Goal: Task Accomplishment & Management: Manage account settings

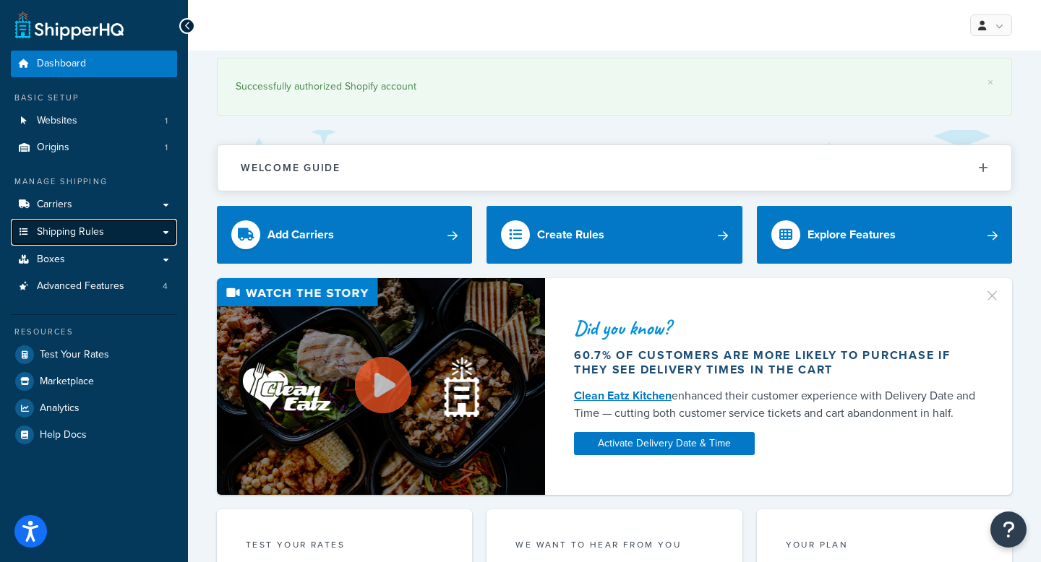
click at [60, 229] on span "Shipping Rules" at bounding box center [70, 232] width 67 height 12
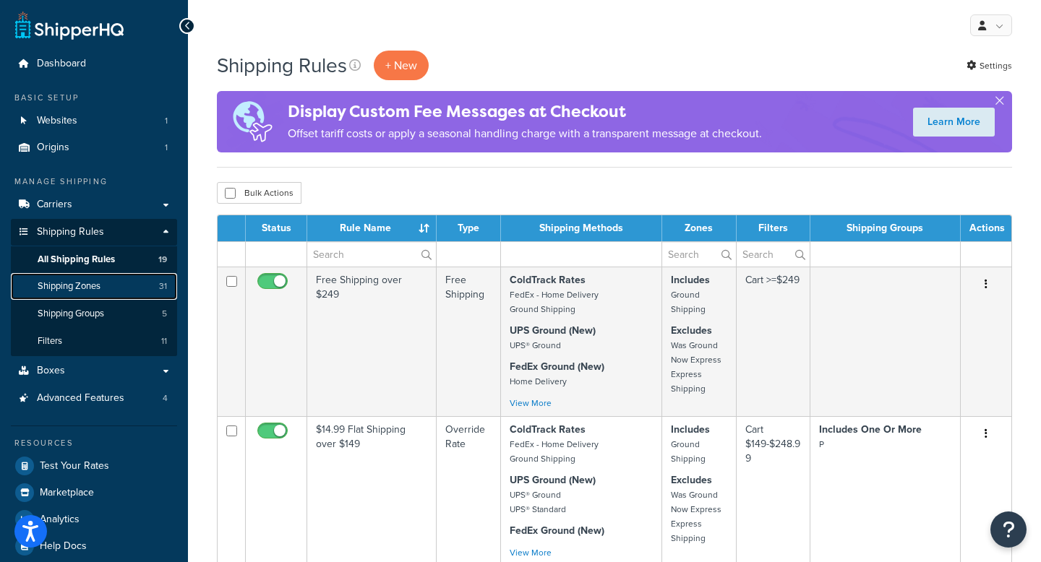
click at [81, 289] on span "Shipping Zones" at bounding box center [69, 286] width 63 height 12
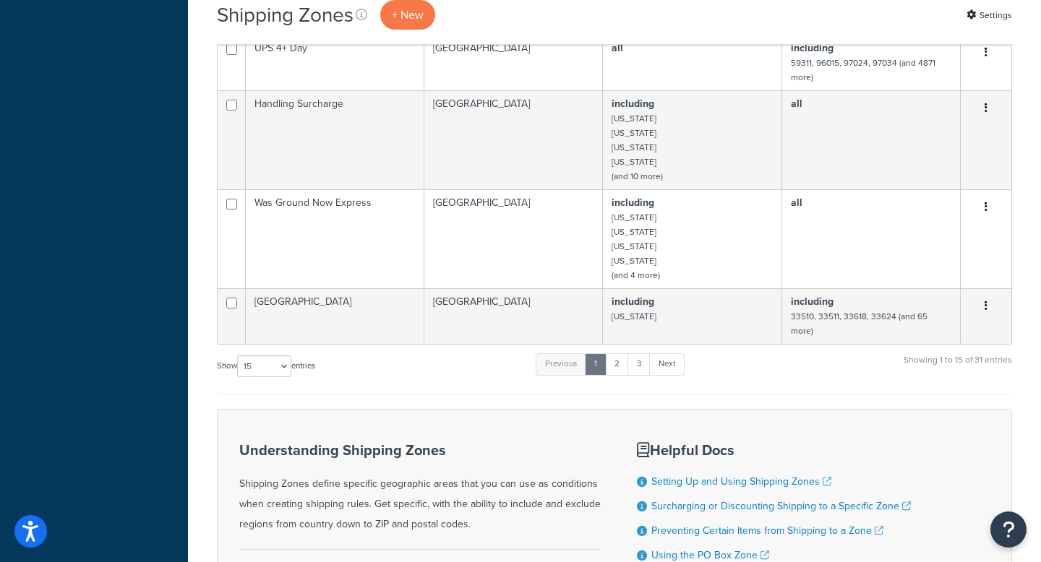
scroll to position [844, 0]
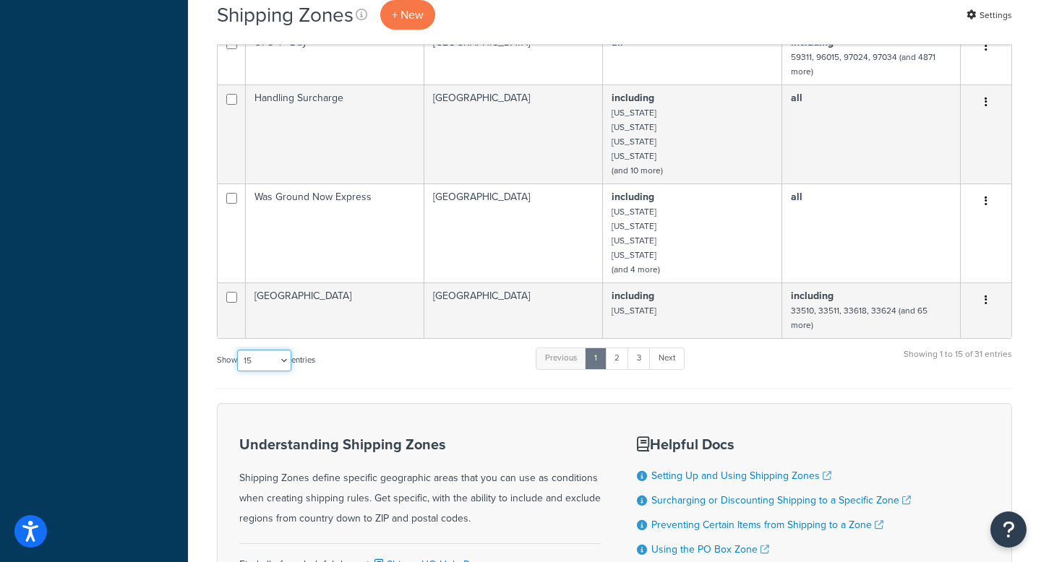
click at [269, 350] on select "10 15 25 50 100" at bounding box center [264, 361] width 54 height 22
select select "50"
click at [238, 371] on select "10 15 25 50 100" at bounding box center [264, 361] width 54 height 22
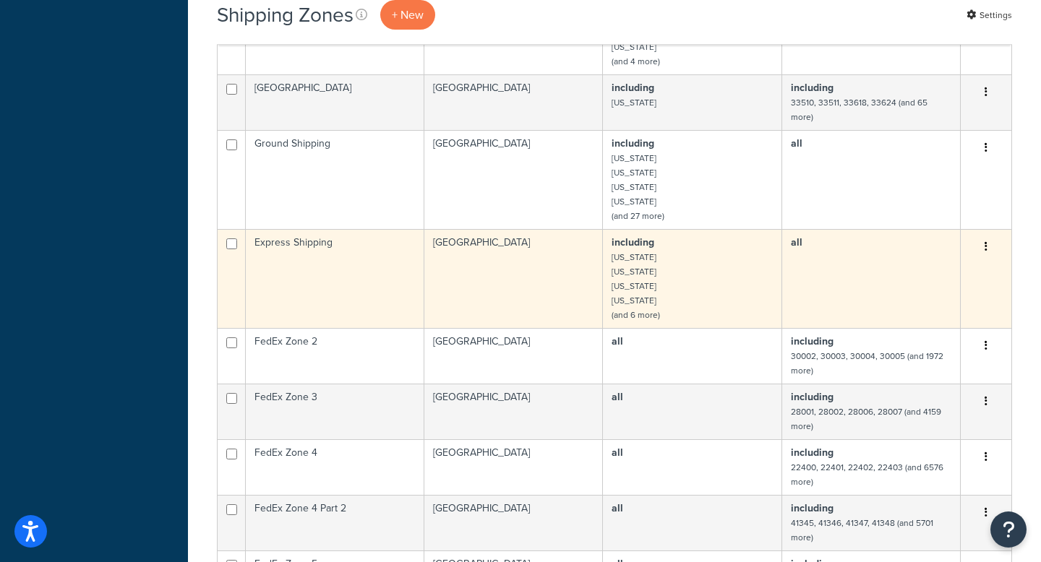
scroll to position [1051, 0]
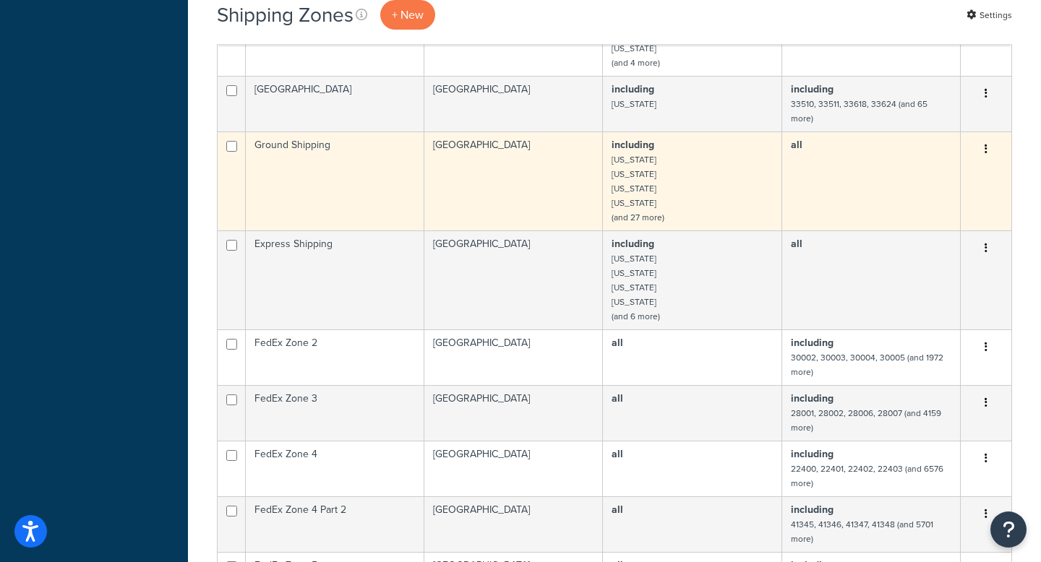
click at [647, 211] on small "(and 27 more)" at bounding box center [637, 217] width 53 height 13
click at [316, 142] on td "Ground Shipping" at bounding box center [335, 181] width 178 height 99
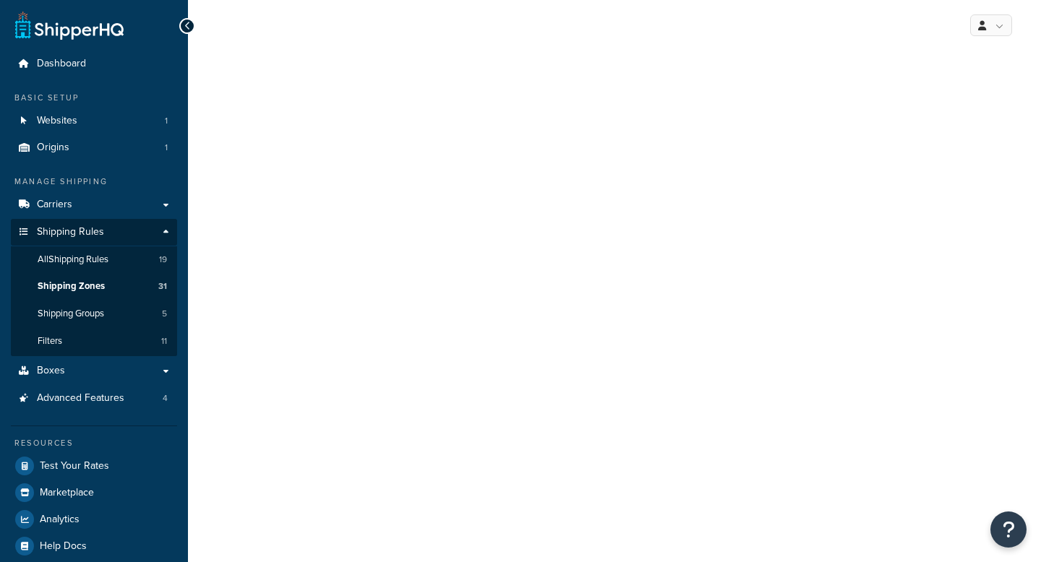
select select "including"
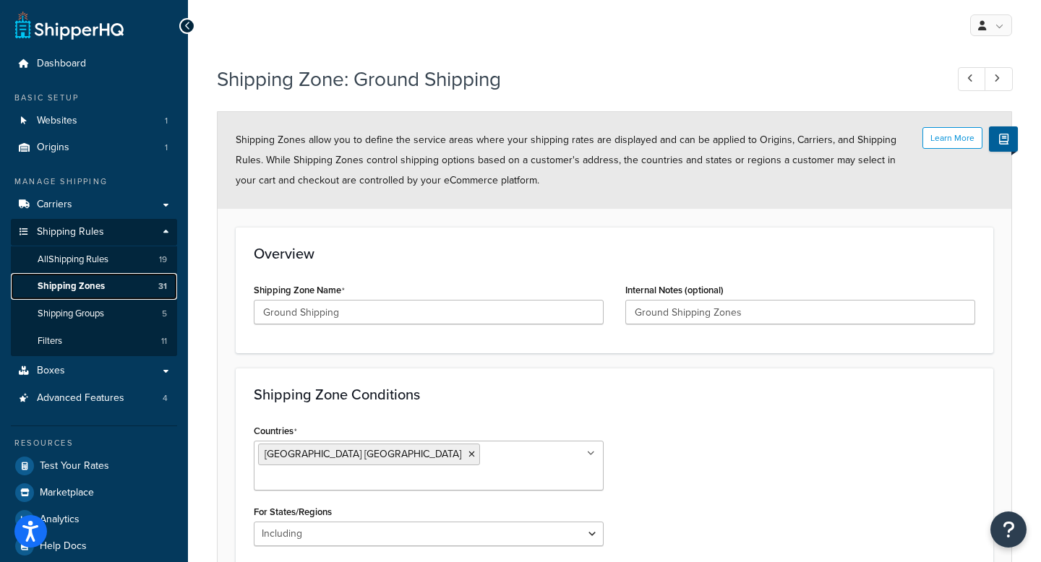
click at [80, 283] on span "Shipping Zones" at bounding box center [71, 286] width 67 height 12
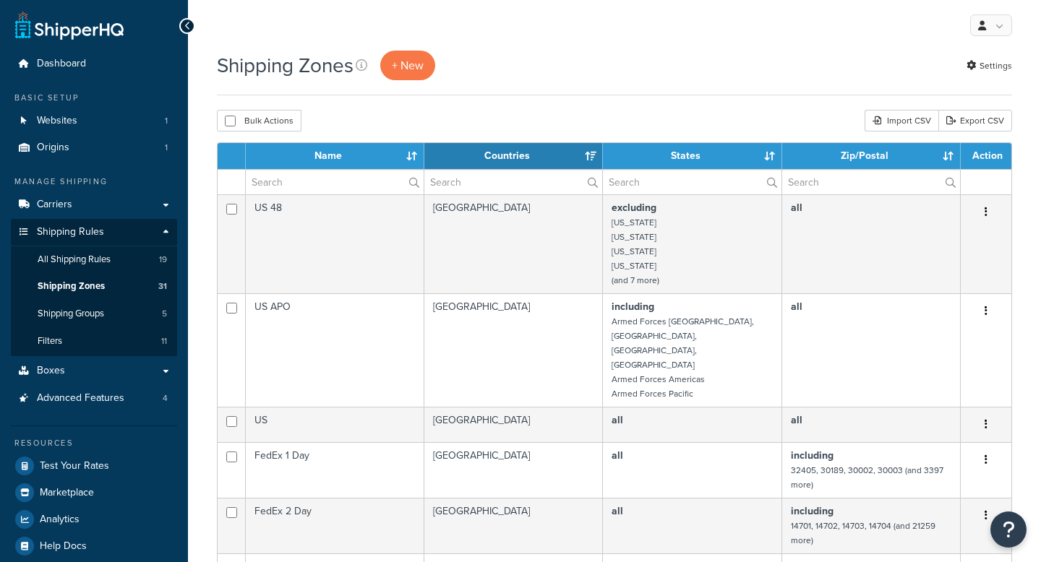
select select "15"
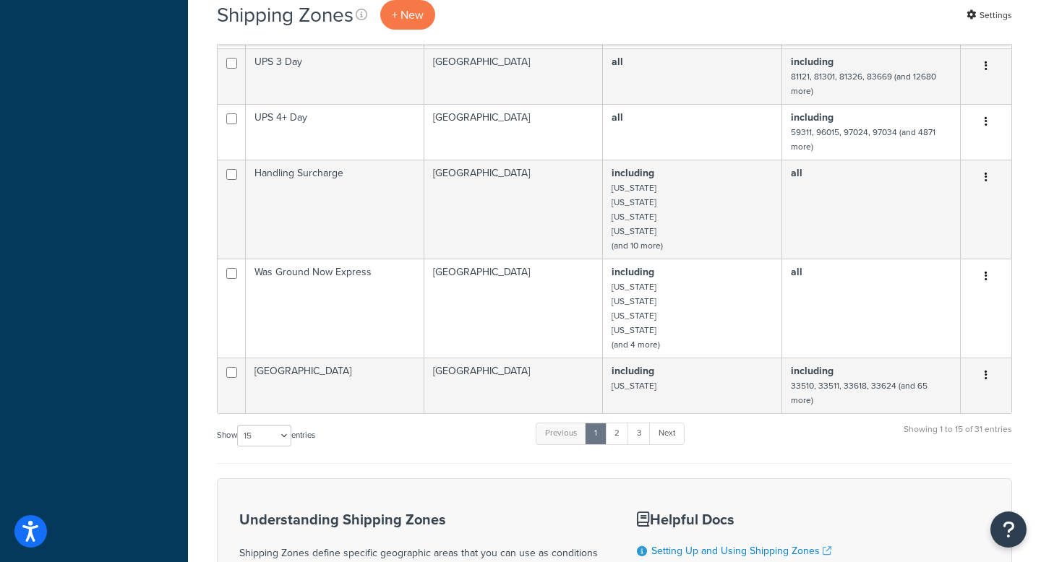
scroll to position [777, 0]
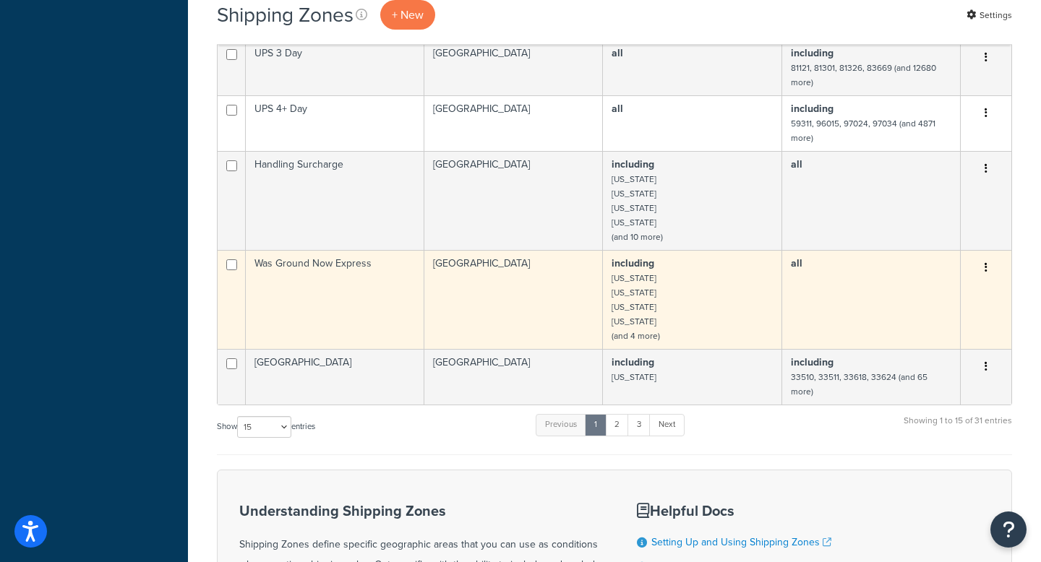
click at [316, 270] on td "Was Ground Now Express" at bounding box center [335, 299] width 178 height 99
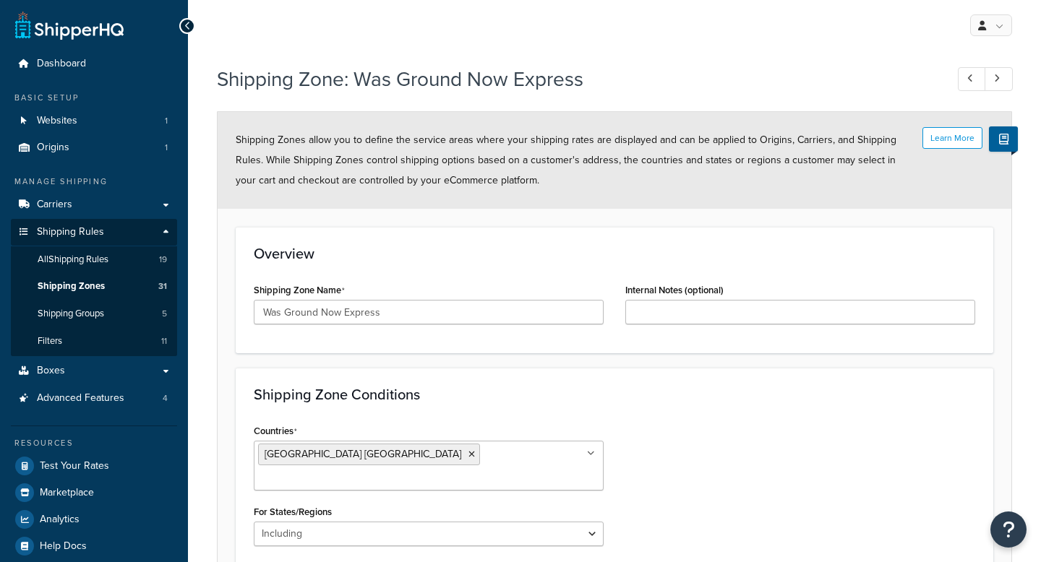
select select "including"
click at [68, 286] on span "Shipping Zones" at bounding box center [71, 286] width 67 height 12
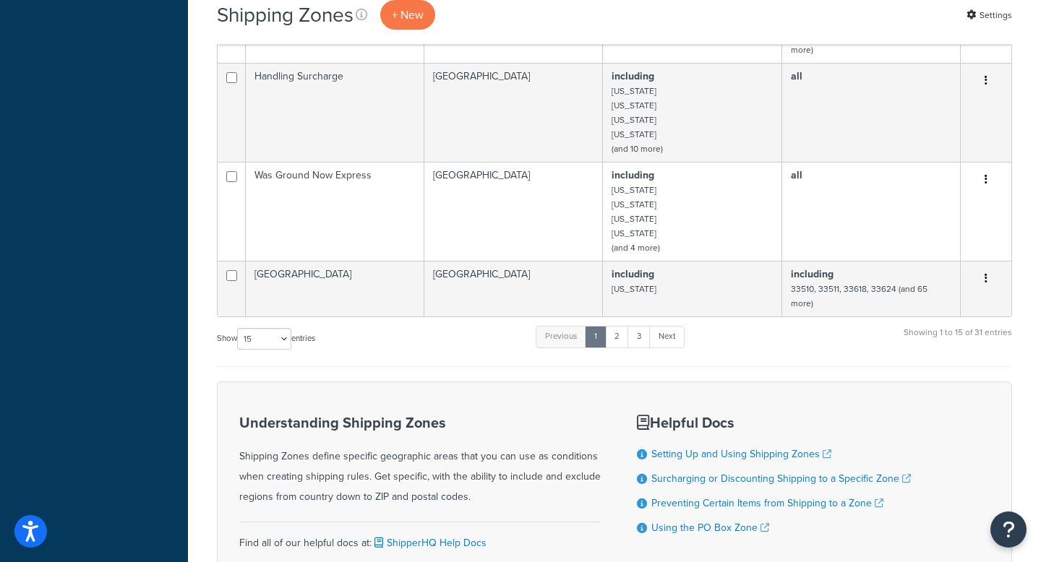
scroll to position [871, 0]
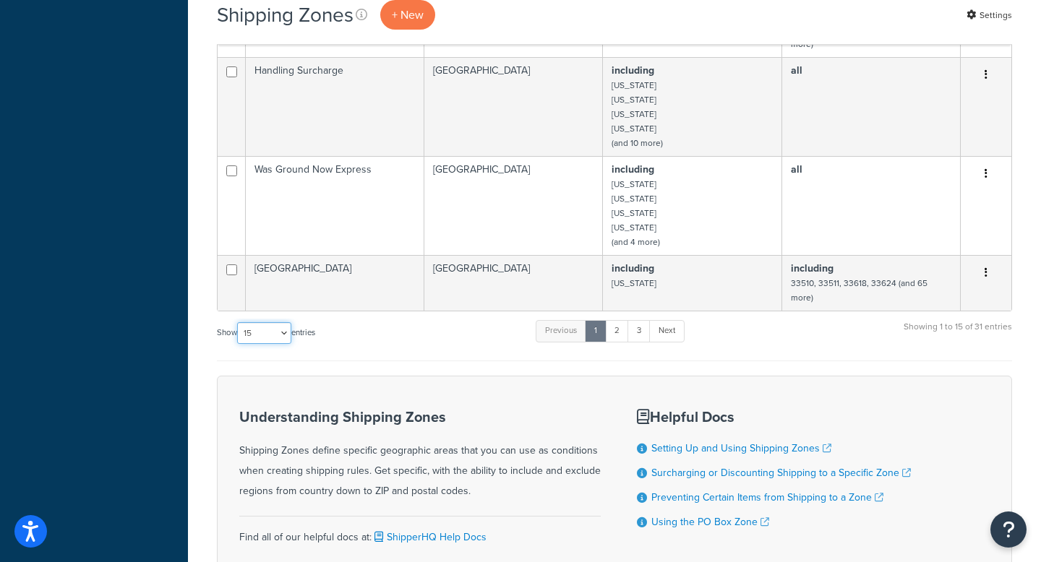
click at [277, 322] on select "10 15 25 50 100" at bounding box center [264, 333] width 54 height 22
select select "50"
click at [238, 344] on select "10 15 25 50 100" at bounding box center [264, 333] width 54 height 22
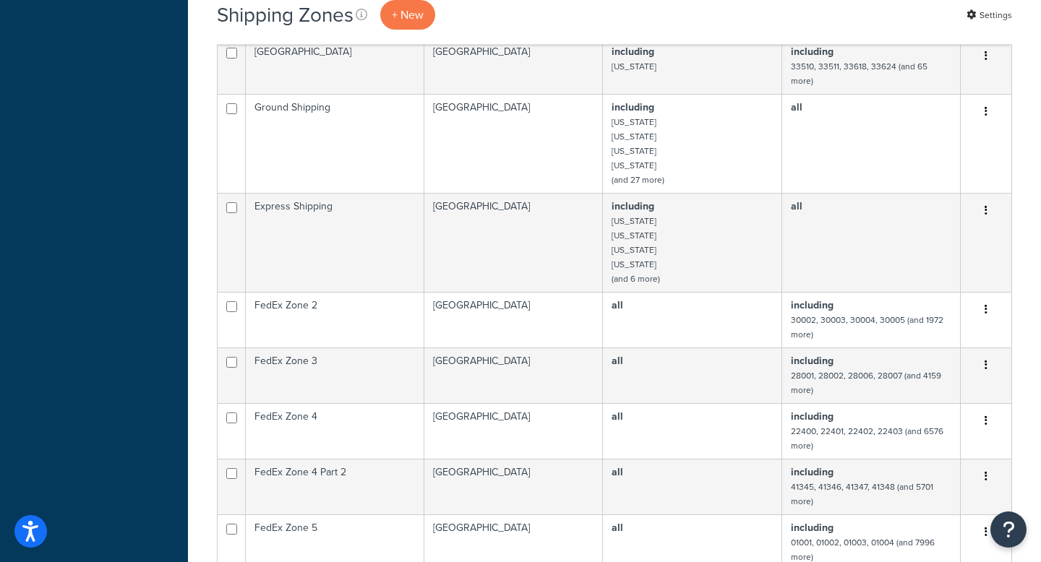
scroll to position [1063, 0]
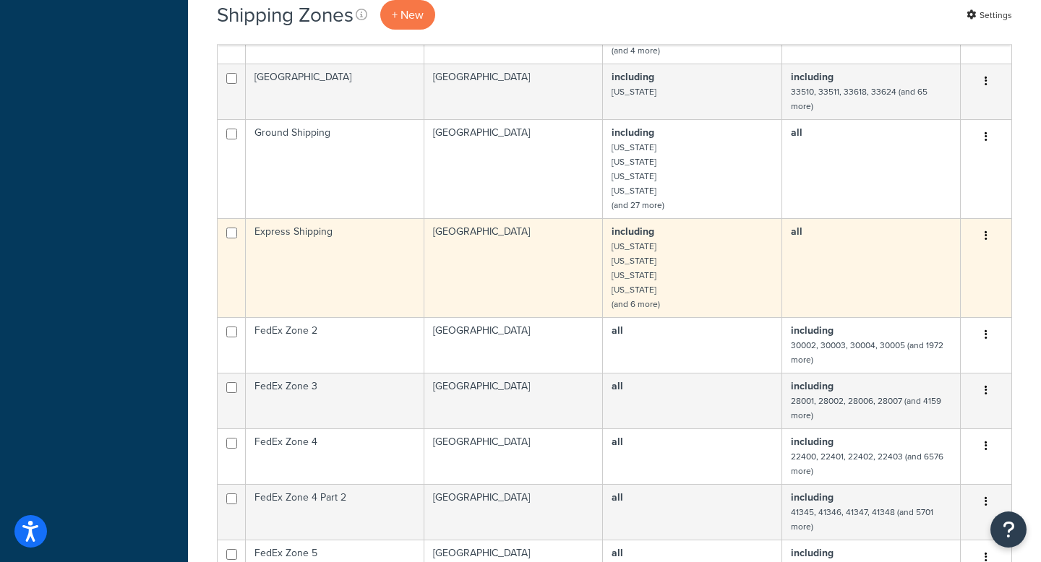
click at [311, 224] on td "Express Shipping" at bounding box center [335, 267] width 178 height 99
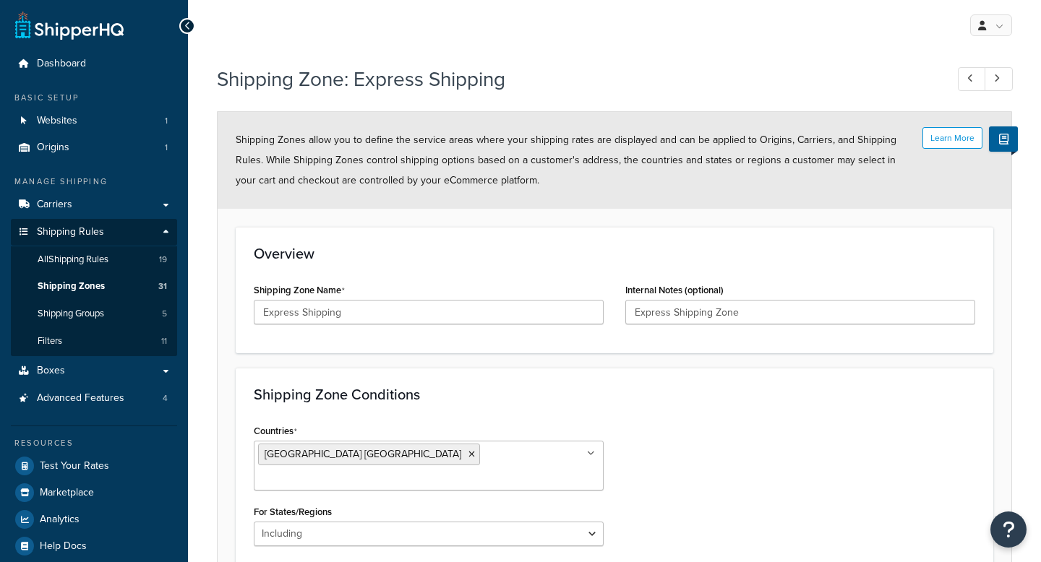
select select "including"
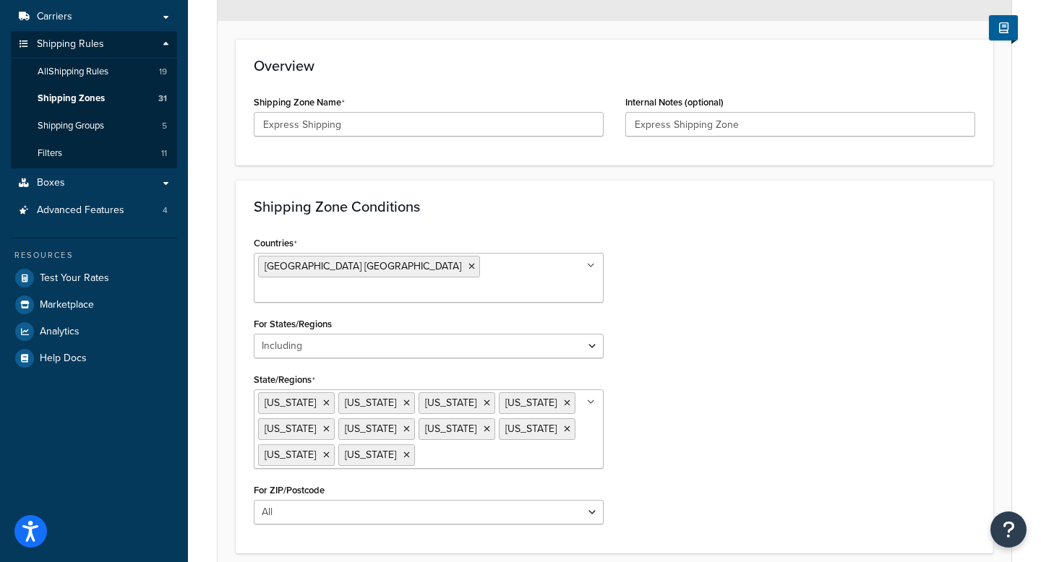
scroll to position [168, 0]
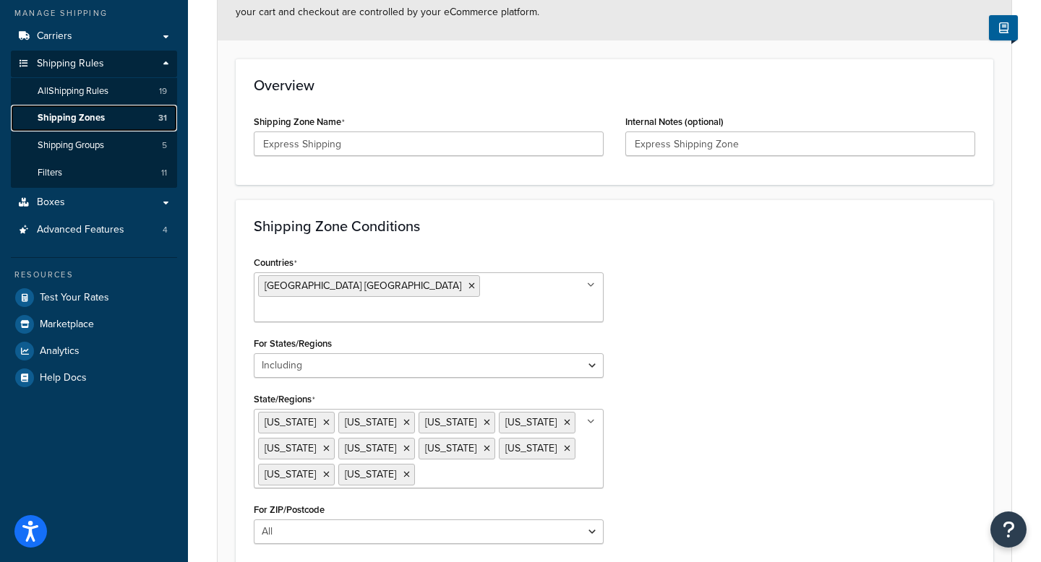
click at [69, 113] on span "Shipping Zones" at bounding box center [71, 118] width 67 height 12
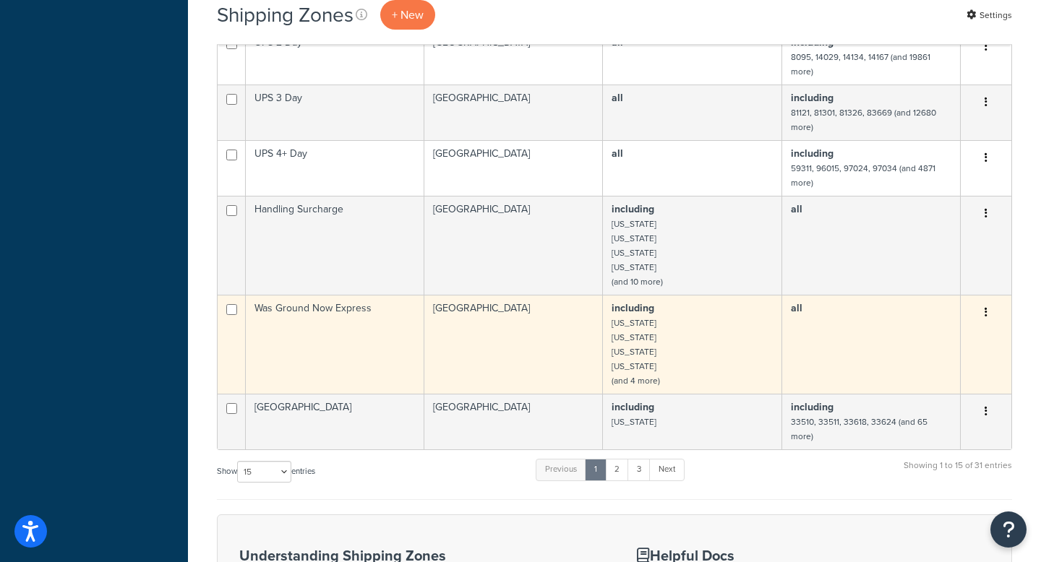
scroll to position [761, 0]
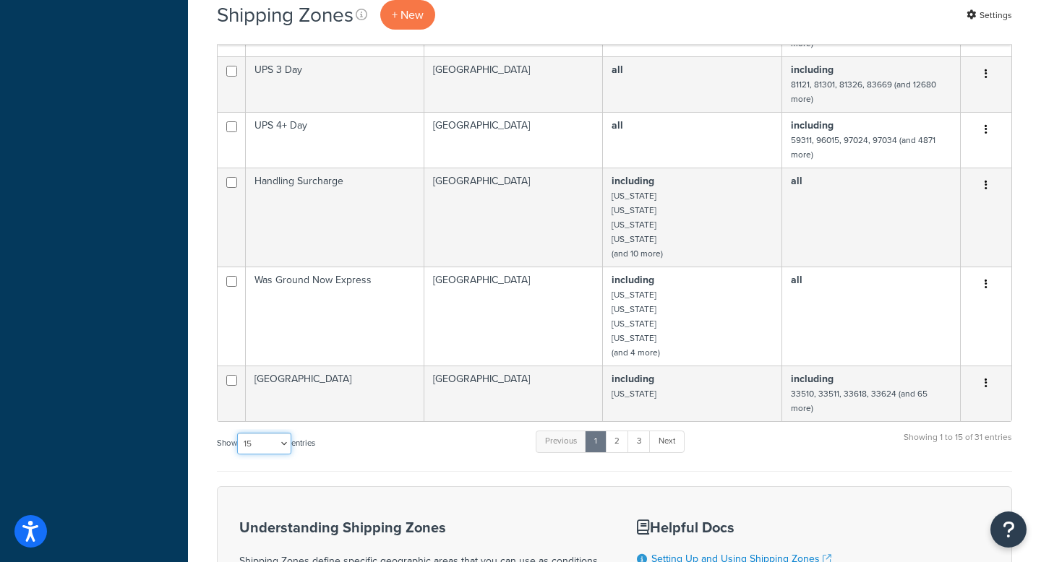
click at [270, 433] on select "10 15 25 50 100" at bounding box center [264, 444] width 54 height 22
select select "50"
click at [238, 454] on select "10 15 25 50 100" at bounding box center [264, 444] width 54 height 22
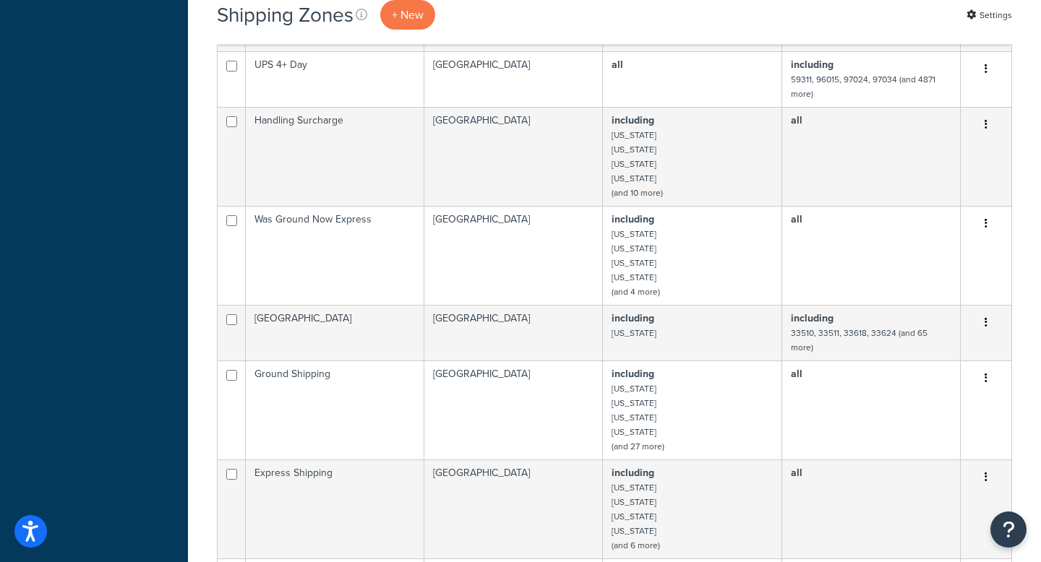
scroll to position [846, 0]
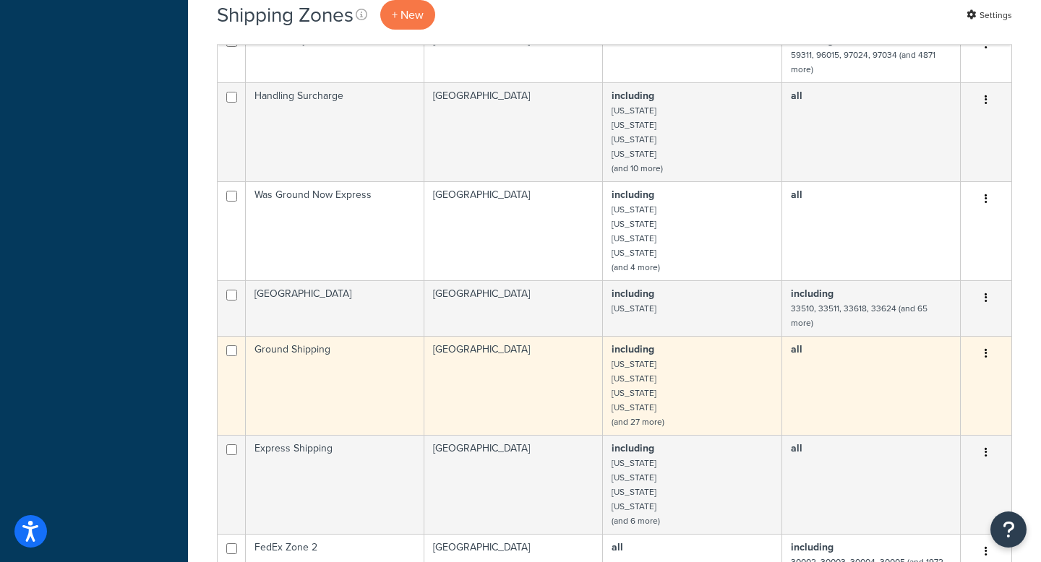
click at [332, 345] on td "Ground Shipping" at bounding box center [335, 385] width 178 height 99
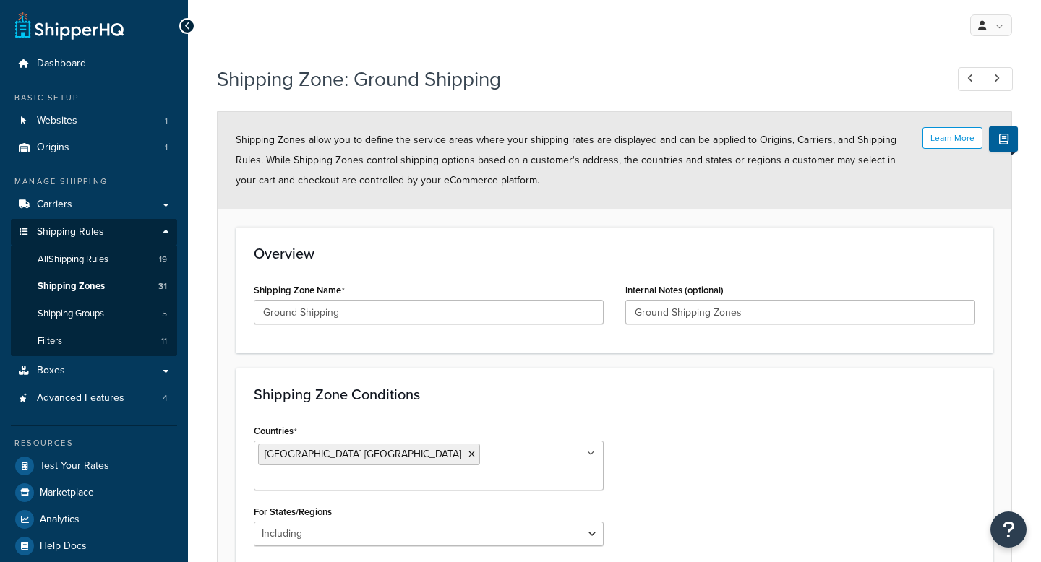
select select "including"
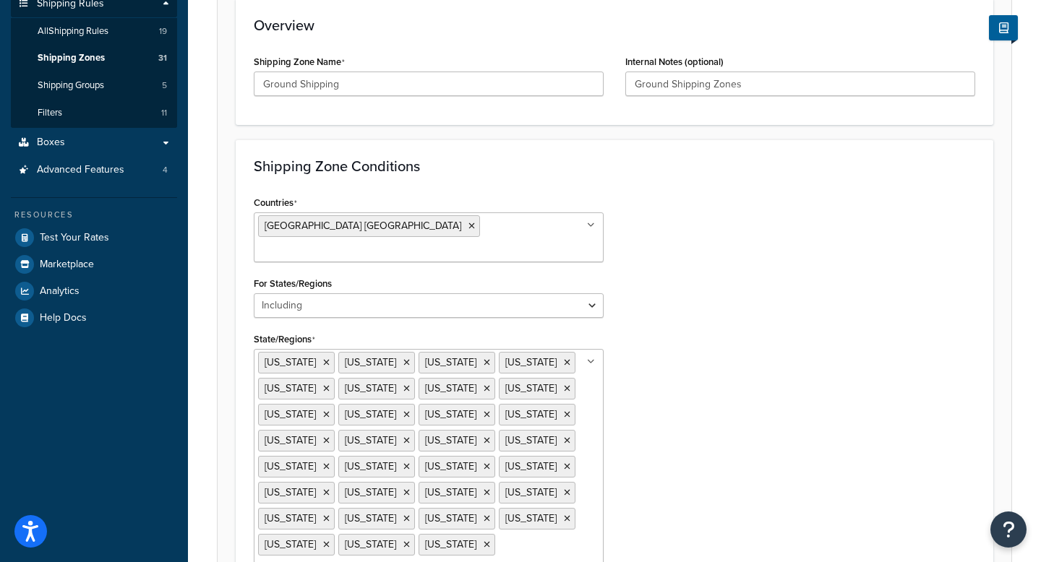
scroll to position [224, 0]
